Goal: Transaction & Acquisition: Purchase product/service

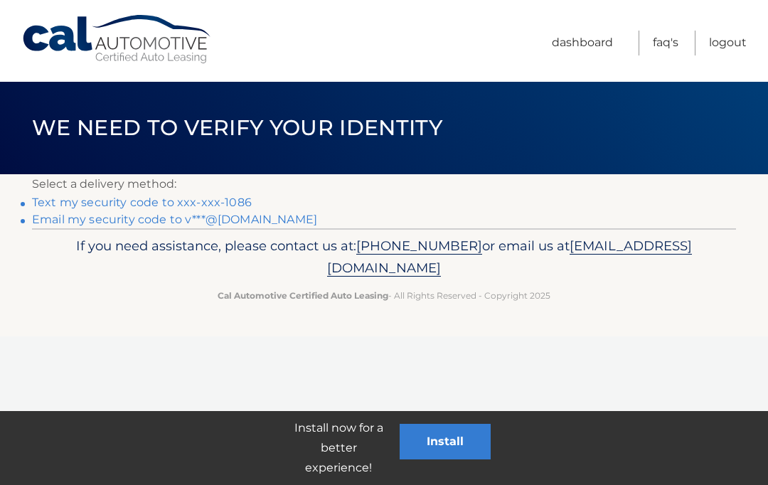
click at [157, 196] on link "Text my security code to xxx-xxx-1086" at bounding box center [142, 203] width 220 height 14
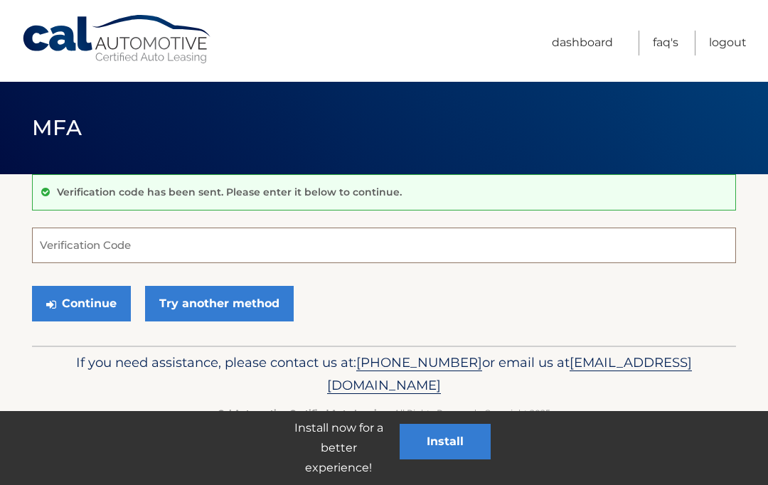
click at [122, 231] on input "Verification Code" at bounding box center [384, 246] width 704 height 36
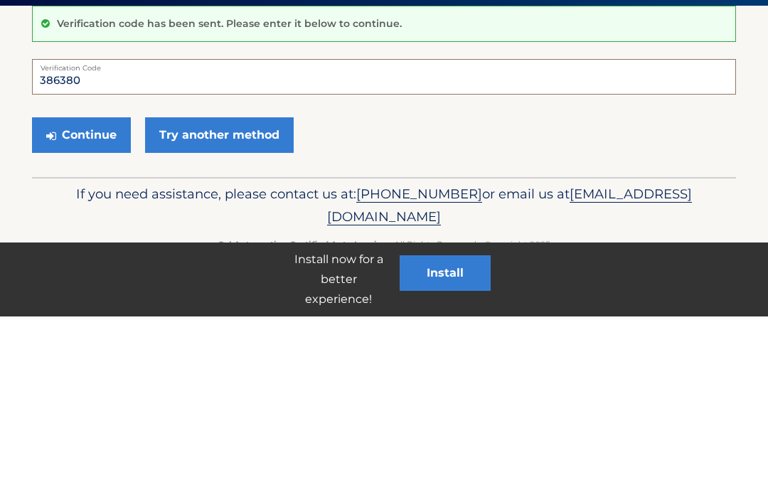
type input "386380"
click at [90, 286] on button "Continue" at bounding box center [81, 304] width 99 height 36
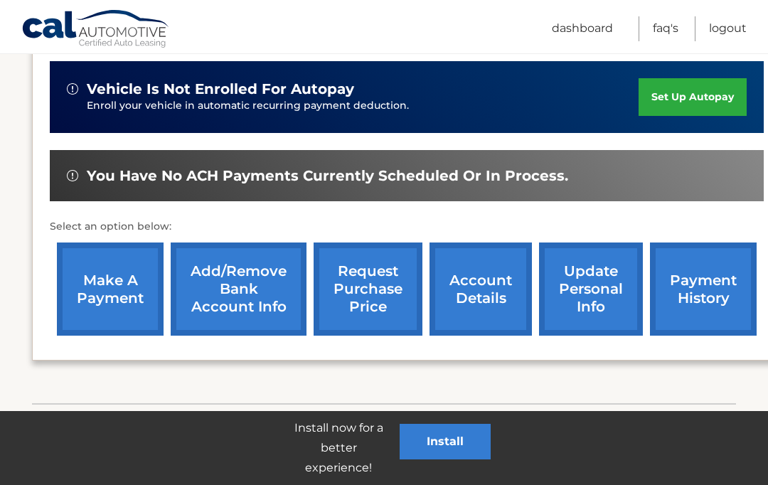
scroll to position [306, 0]
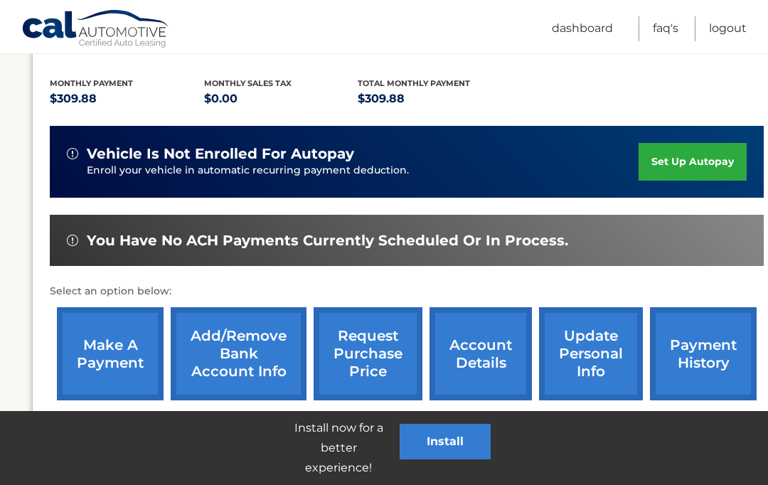
click at [108, 330] on link "make a payment" at bounding box center [110, 353] width 107 height 93
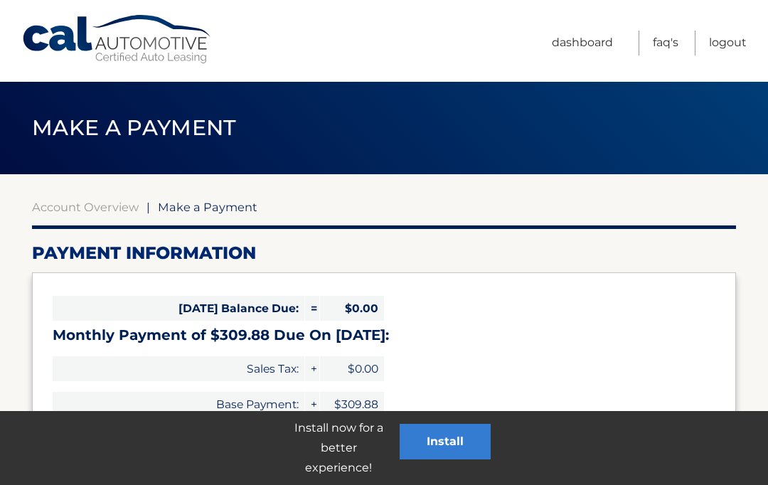
select select "MWVhYTAxNGItM2U3OS00MWFkLTk3NTMtMDBmM2UwMGE1NWJm"
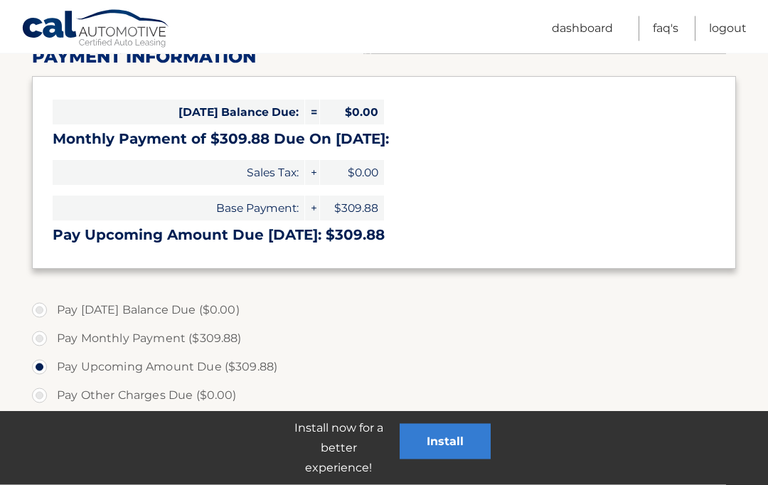
scroll to position [233, 0]
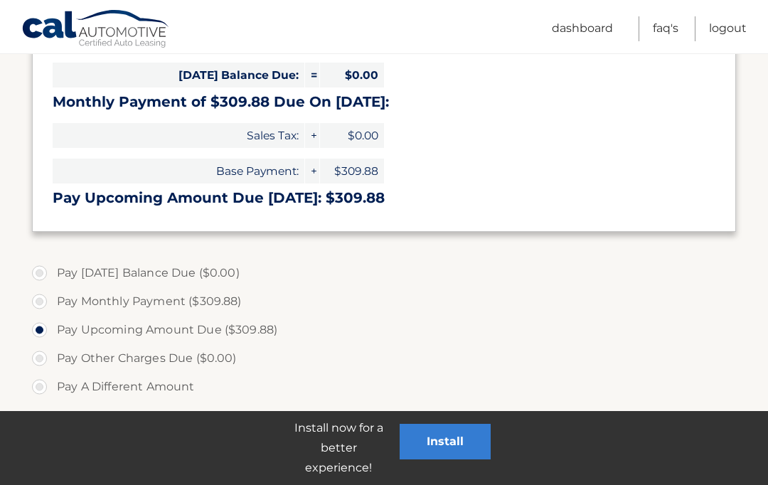
click at [35, 295] on label "Pay Monthly Payment ($309.88)" at bounding box center [384, 301] width 704 height 28
click at [38, 295] on input "Pay Monthly Payment ($309.88)" at bounding box center [45, 298] width 14 height 23
radio input "true"
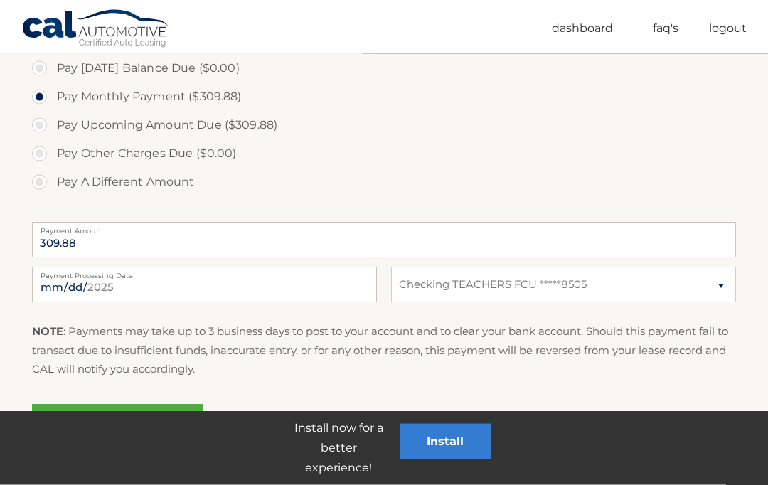
scroll to position [438, 0]
click at [102, 426] on link "Submit One Time Payment" at bounding box center [117, 427] width 171 height 46
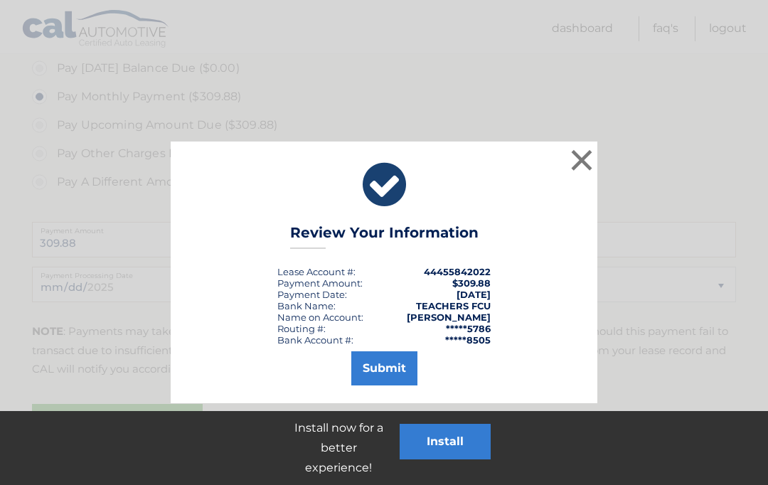
click at [370, 352] on button "Submit" at bounding box center [384, 368] width 66 height 34
